Goal: Transaction & Acquisition: Purchase product/service

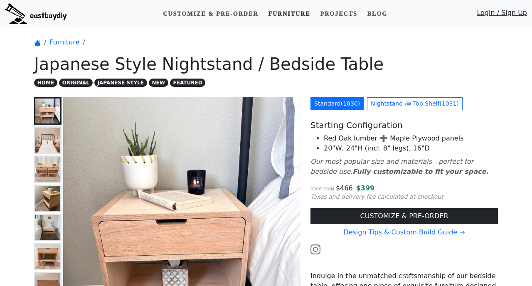
click at [294, 19] on link "Furniture" at bounding box center [289, 13] width 49 height 15
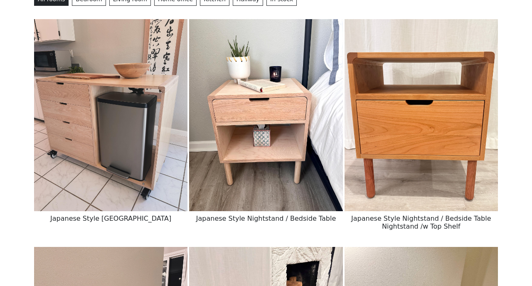
scroll to position [95, 0]
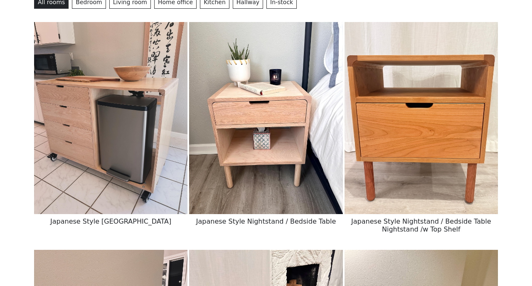
click at [235, 109] on img at bounding box center [265, 118] width 153 height 192
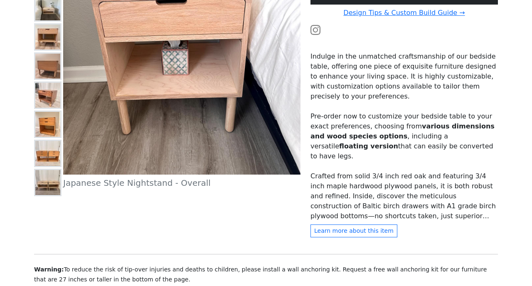
scroll to position [221, 0]
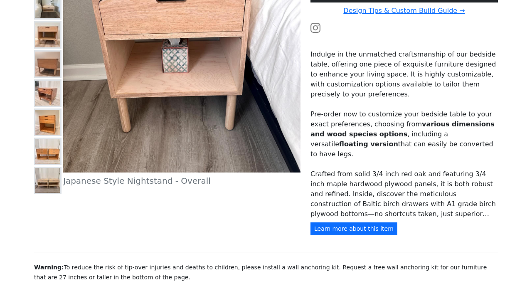
click at [342, 235] on button "Learn more about this item" at bounding box center [353, 228] width 87 height 13
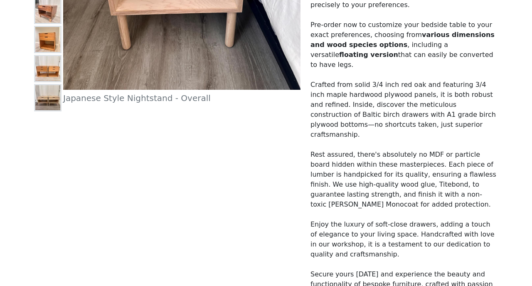
scroll to position [0, 0]
